Goal: Task Accomplishment & Management: Manage account settings

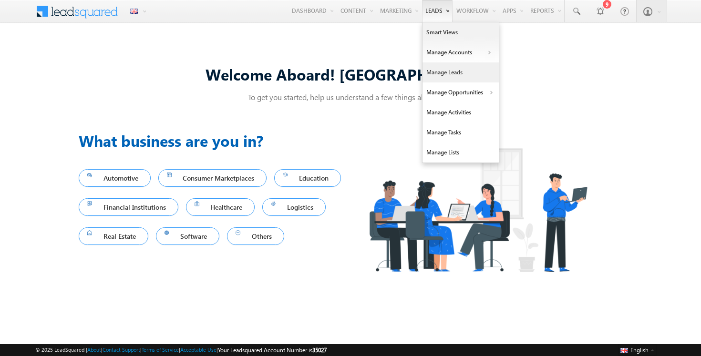
click at [436, 78] on link "Manage Leads" at bounding box center [461, 73] width 76 height 20
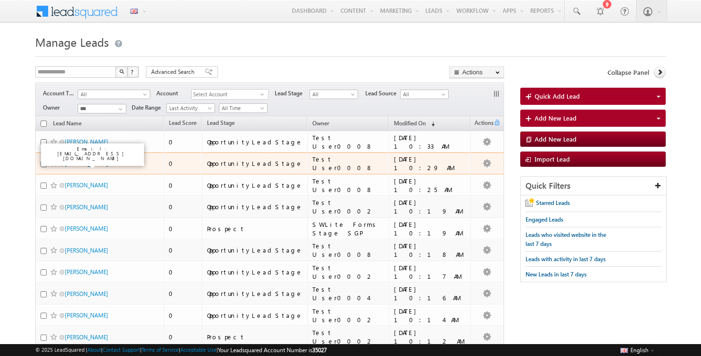
click at [81, 163] on link "[PERSON_NAME]" at bounding box center [86, 163] width 43 height 7
